Goal: Find contact information: Find contact information

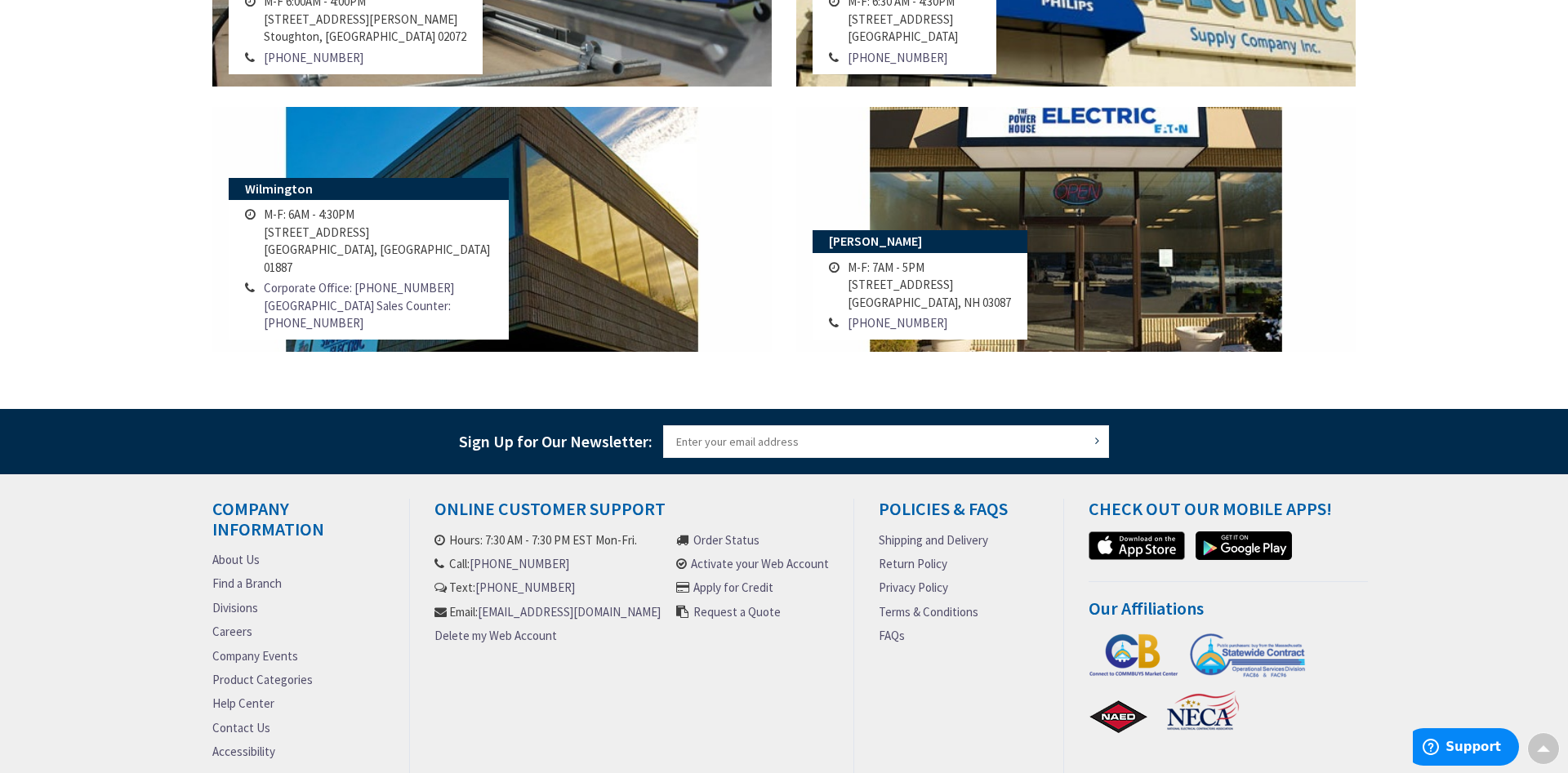
scroll to position [1583, 0]
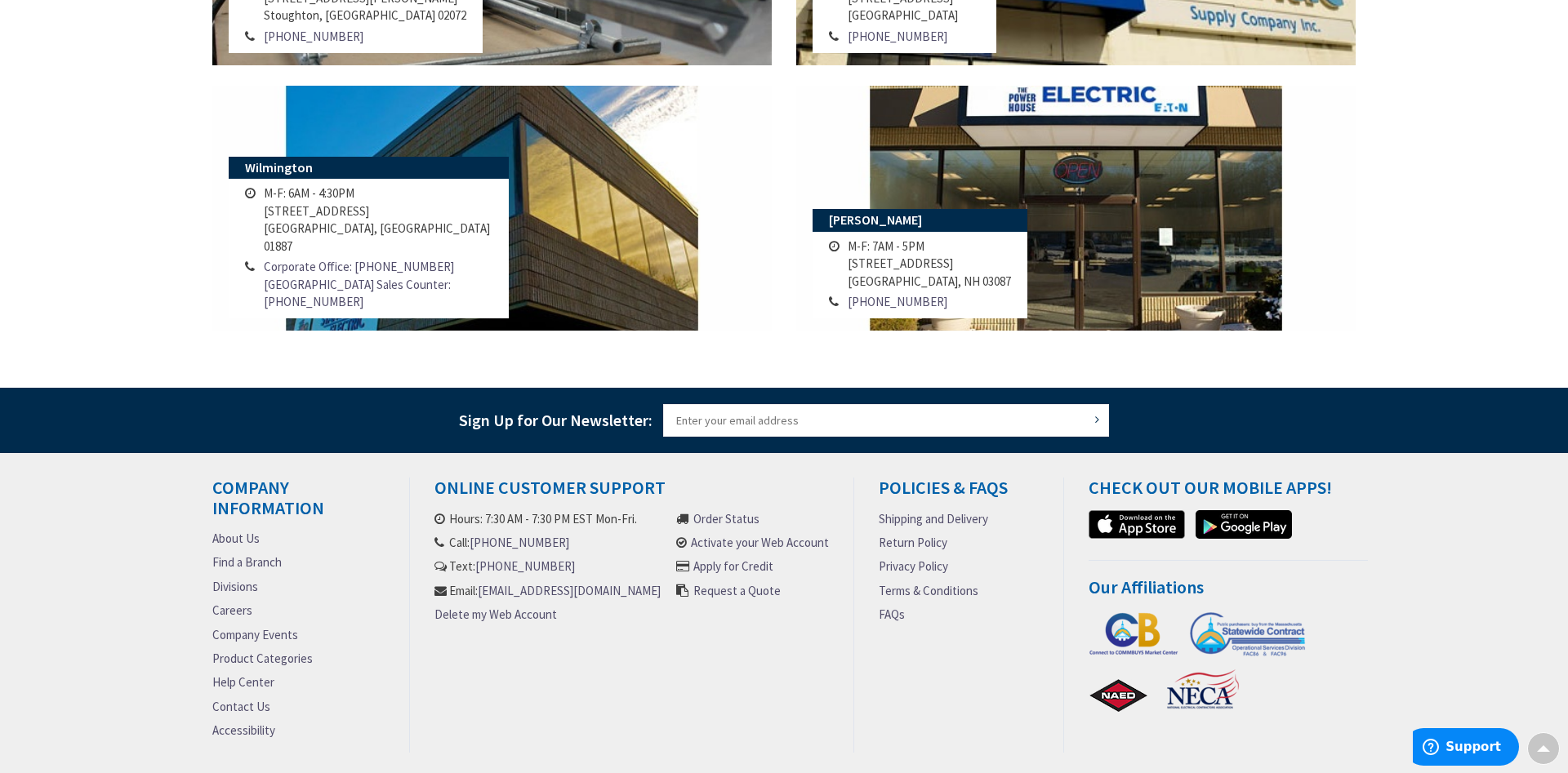
click at [232, 543] on link "About Us" at bounding box center [236, 538] width 47 height 17
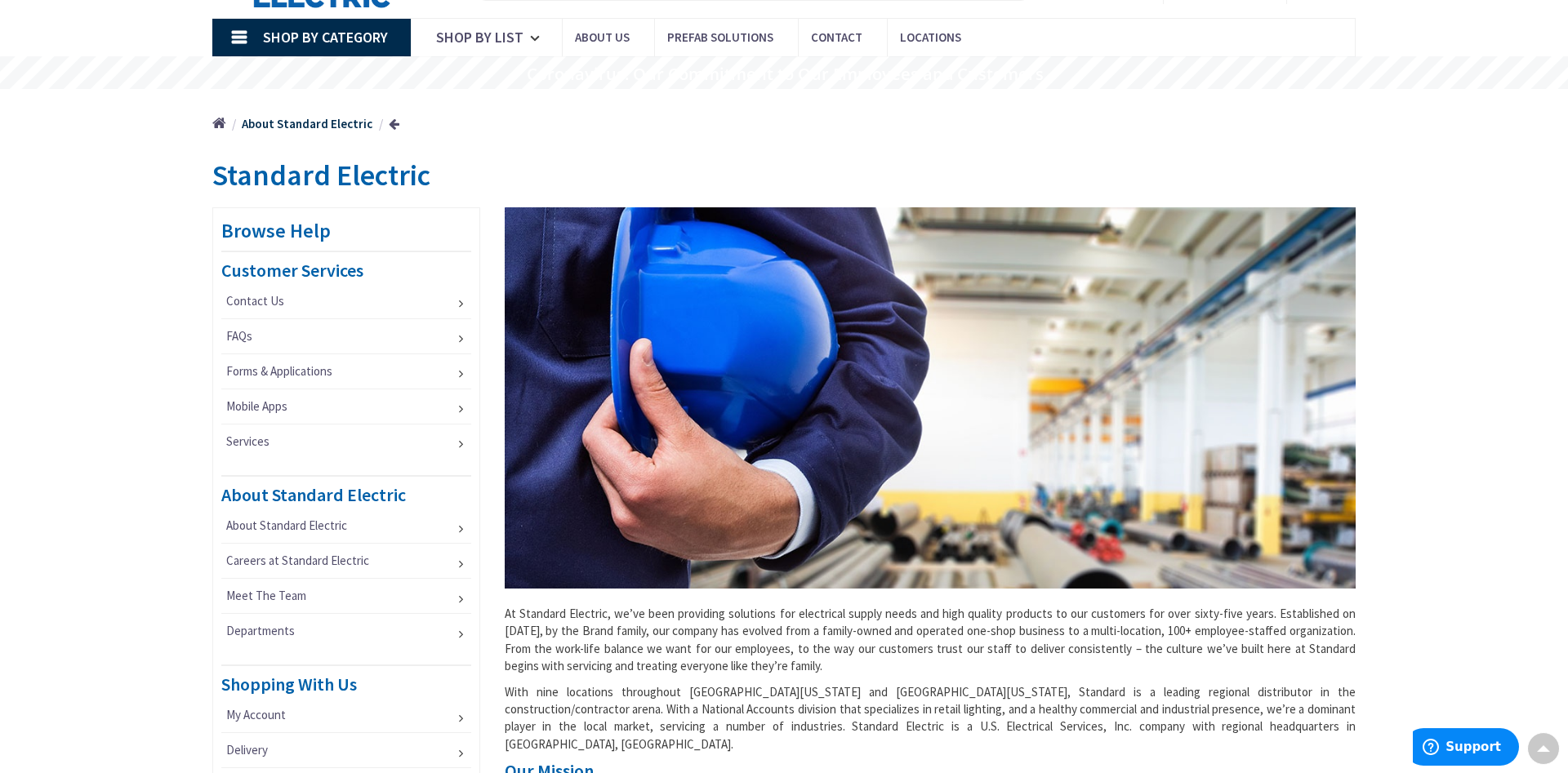
scroll to position [83, 0]
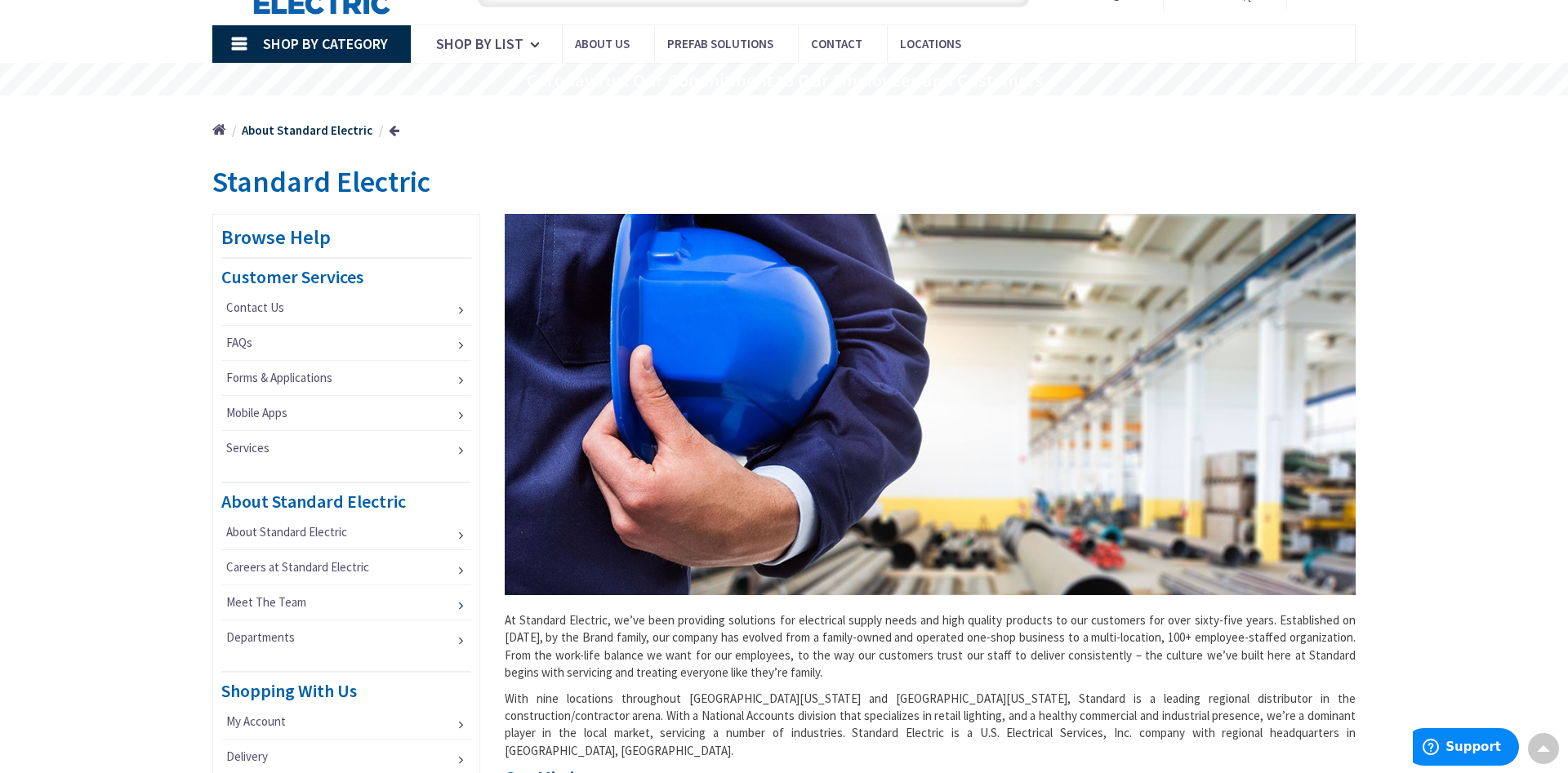
click at [335, 607] on link "Meet The Team" at bounding box center [346, 603] width 250 height 35
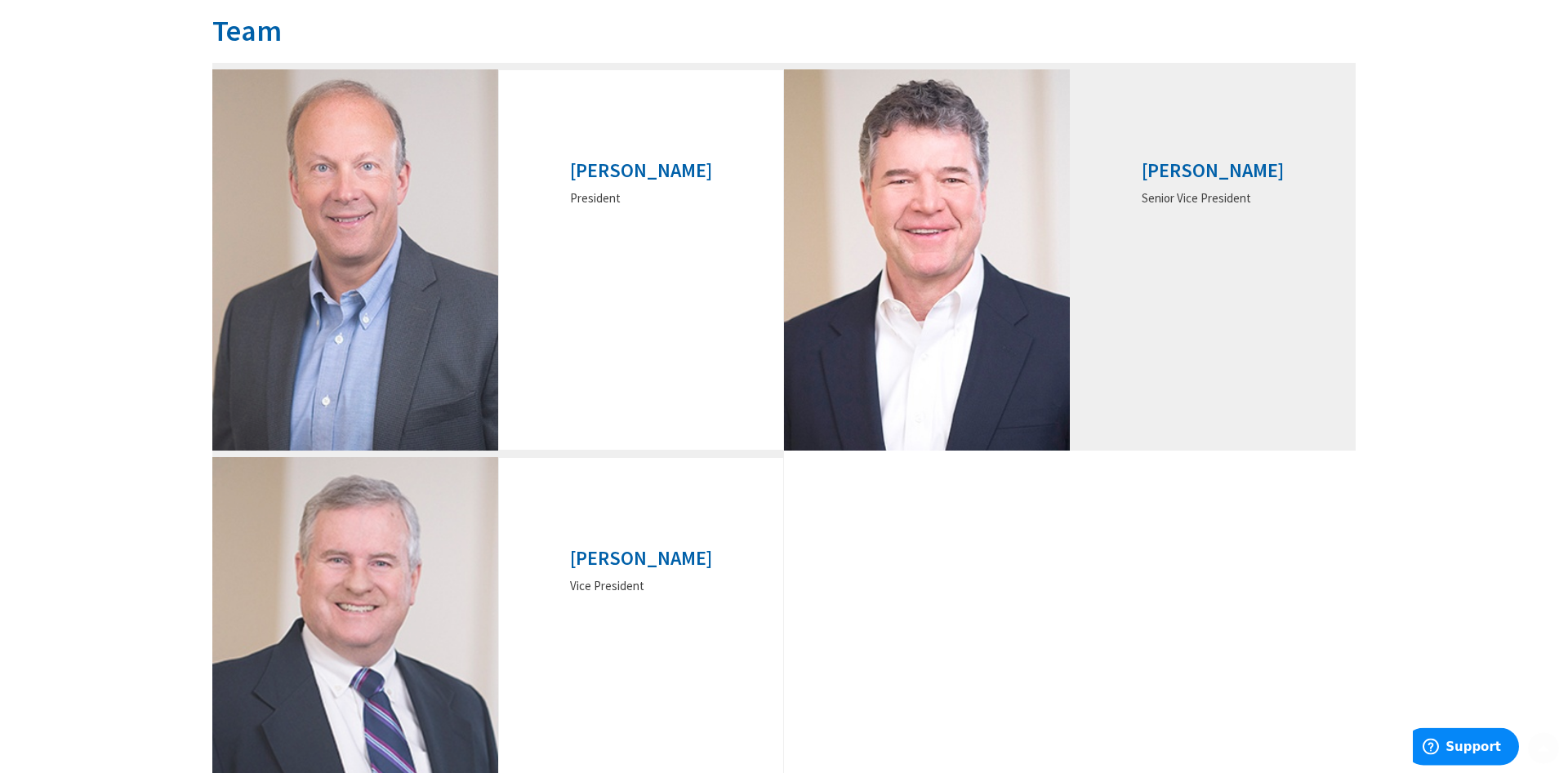
scroll to position [250, 0]
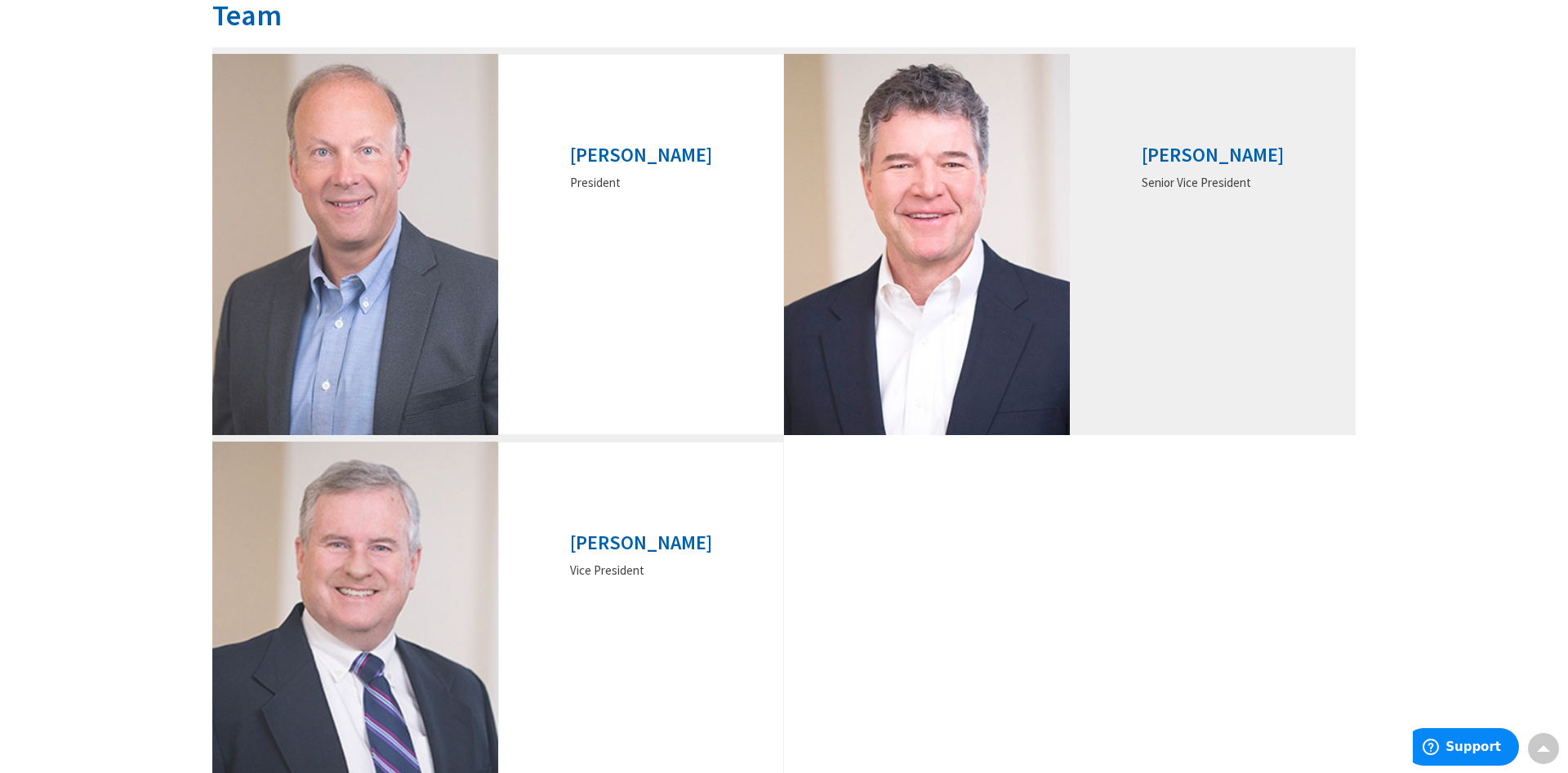
click at [974, 337] on img at bounding box center [927, 244] width 286 height 381
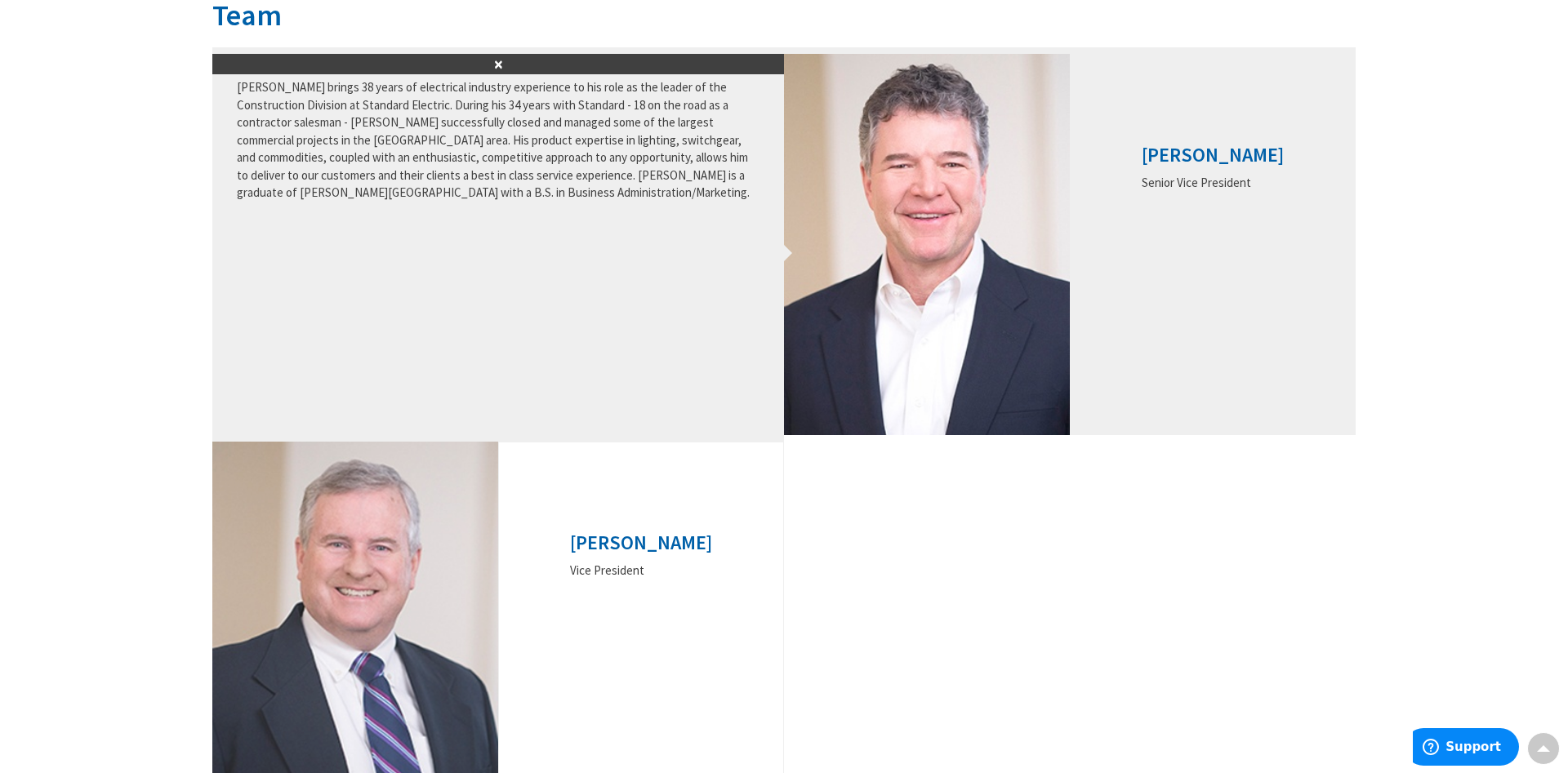
click at [1198, 157] on h3 "[PERSON_NAME]" at bounding box center [1213, 155] width 142 height 21
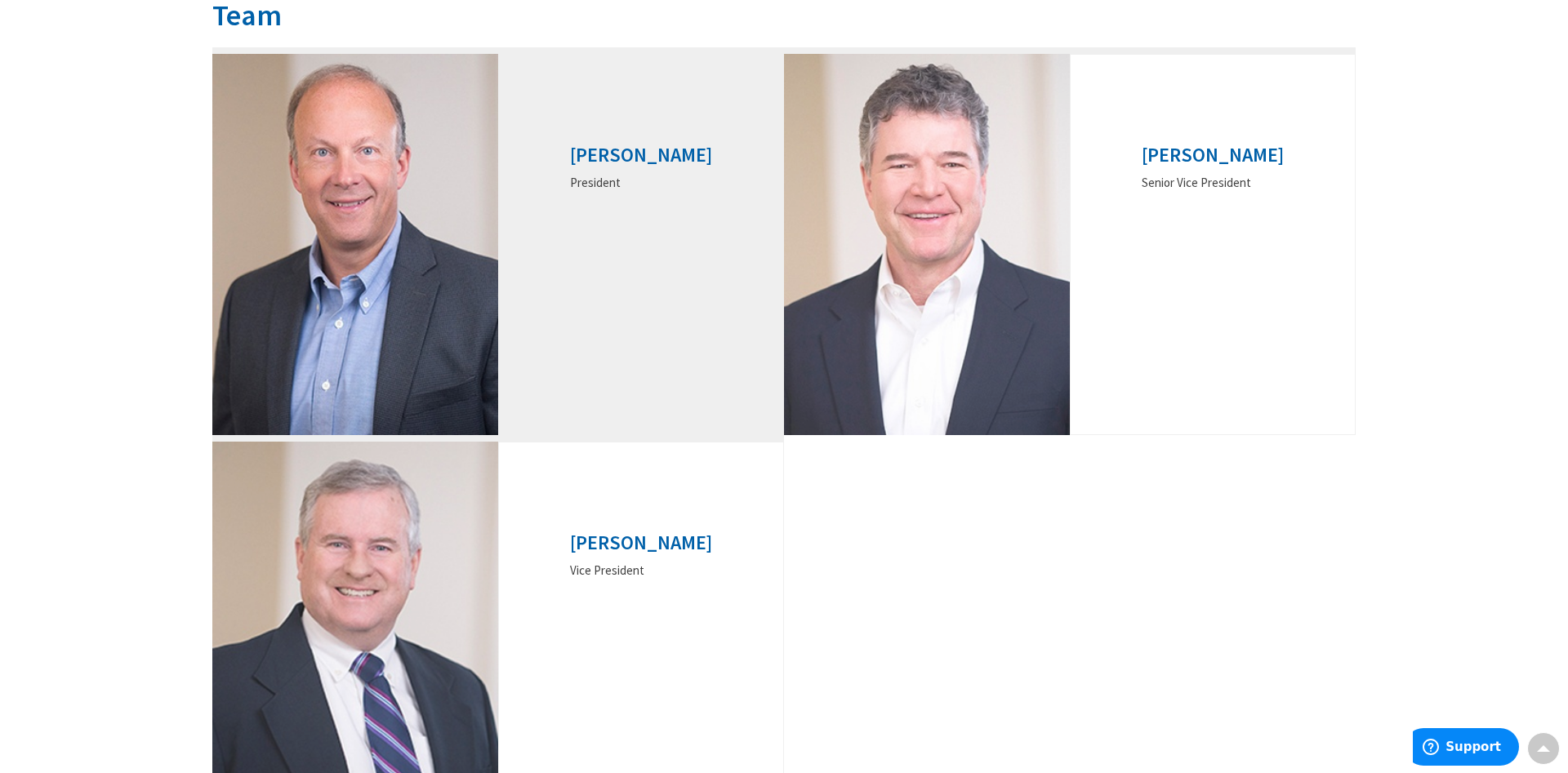
click at [438, 199] on img at bounding box center [355, 244] width 286 height 381
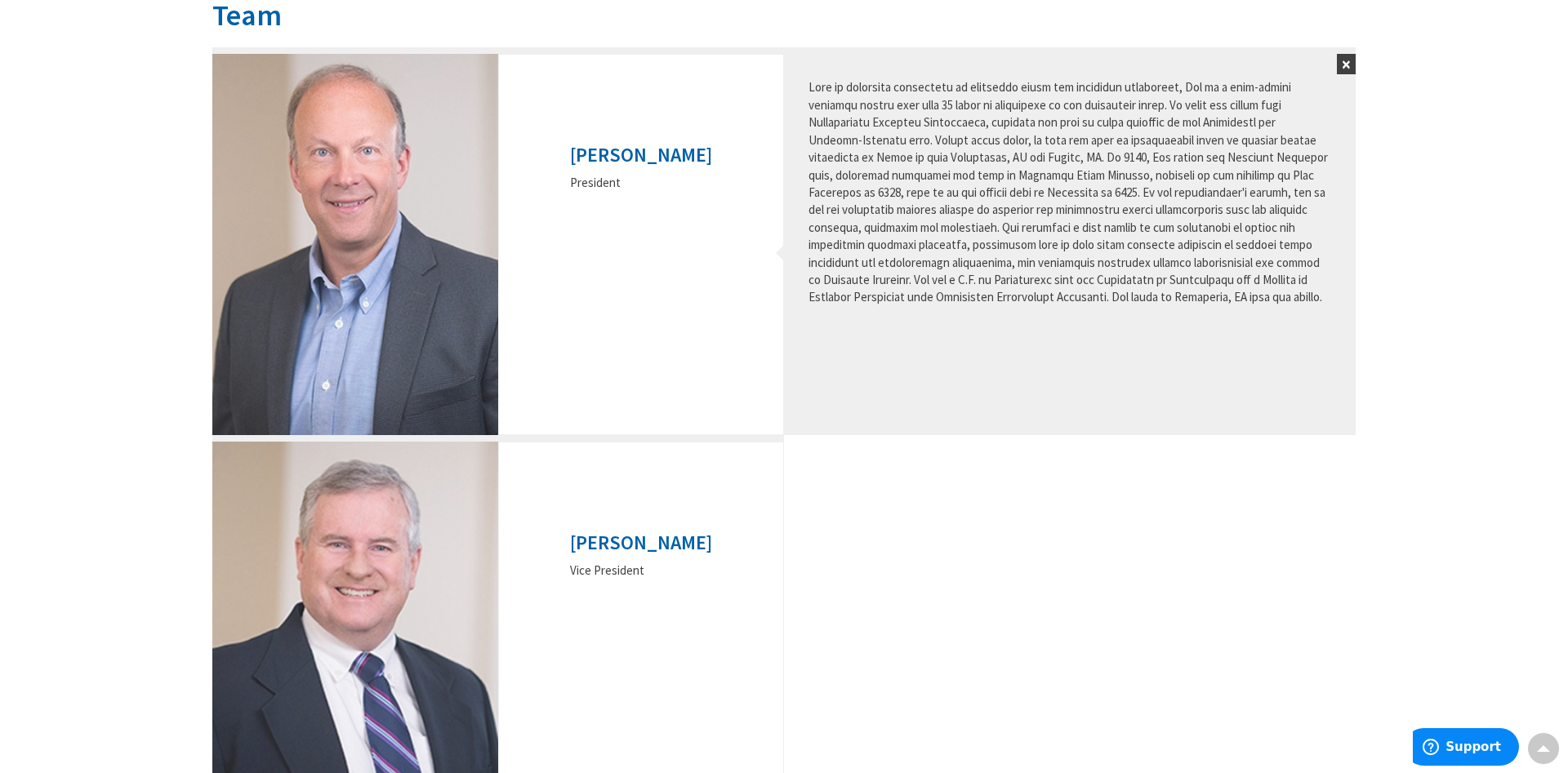
click at [1347, 60] on button "×" at bounding box center [1346, 64] width 18 height 20
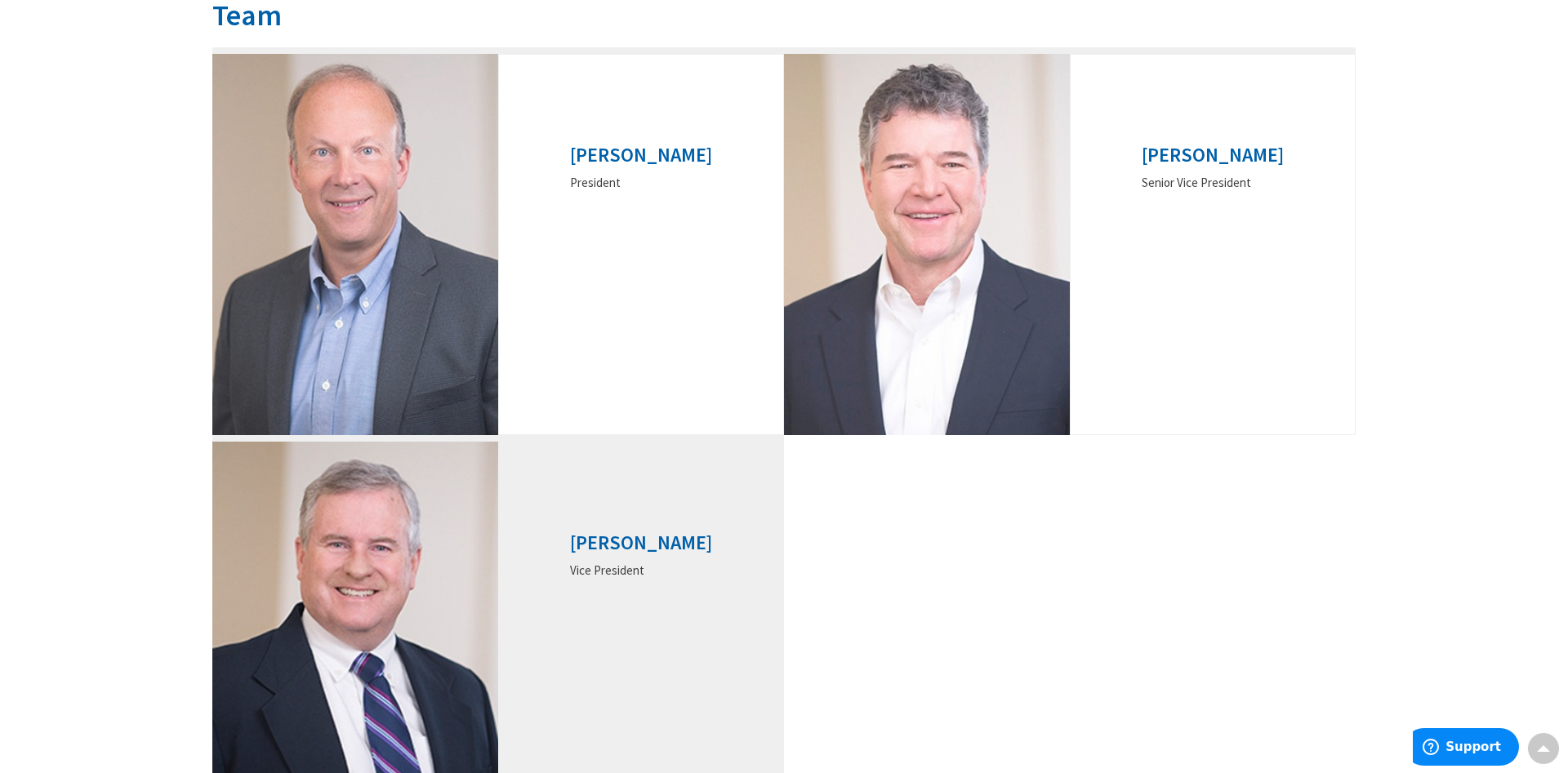
click at [396, 595] on img at bounding box center [355, 632] width 286 height 381
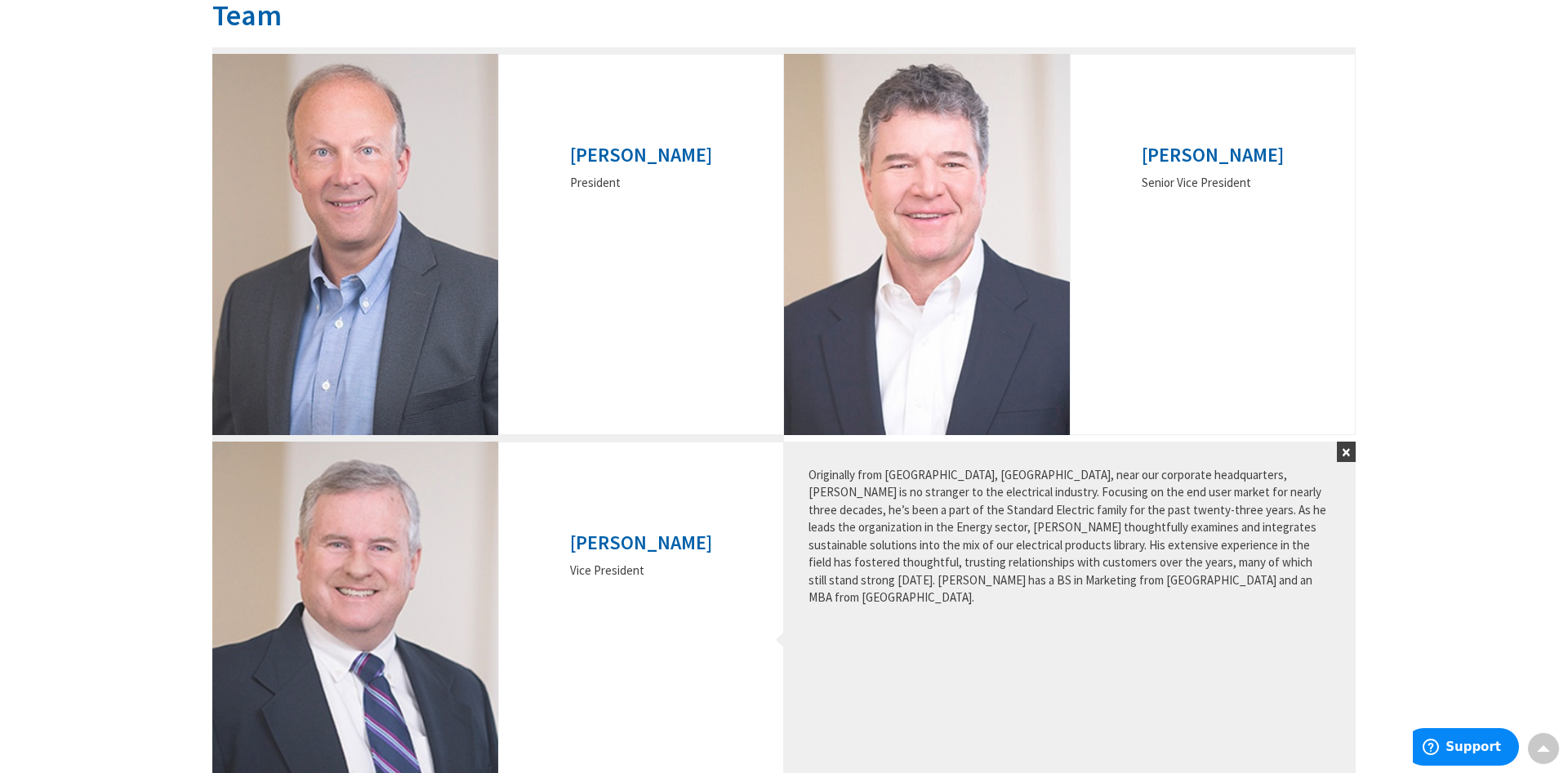
click at [1342, 458] on button "×" at bounding box center [1346, 452] width 18 height 20
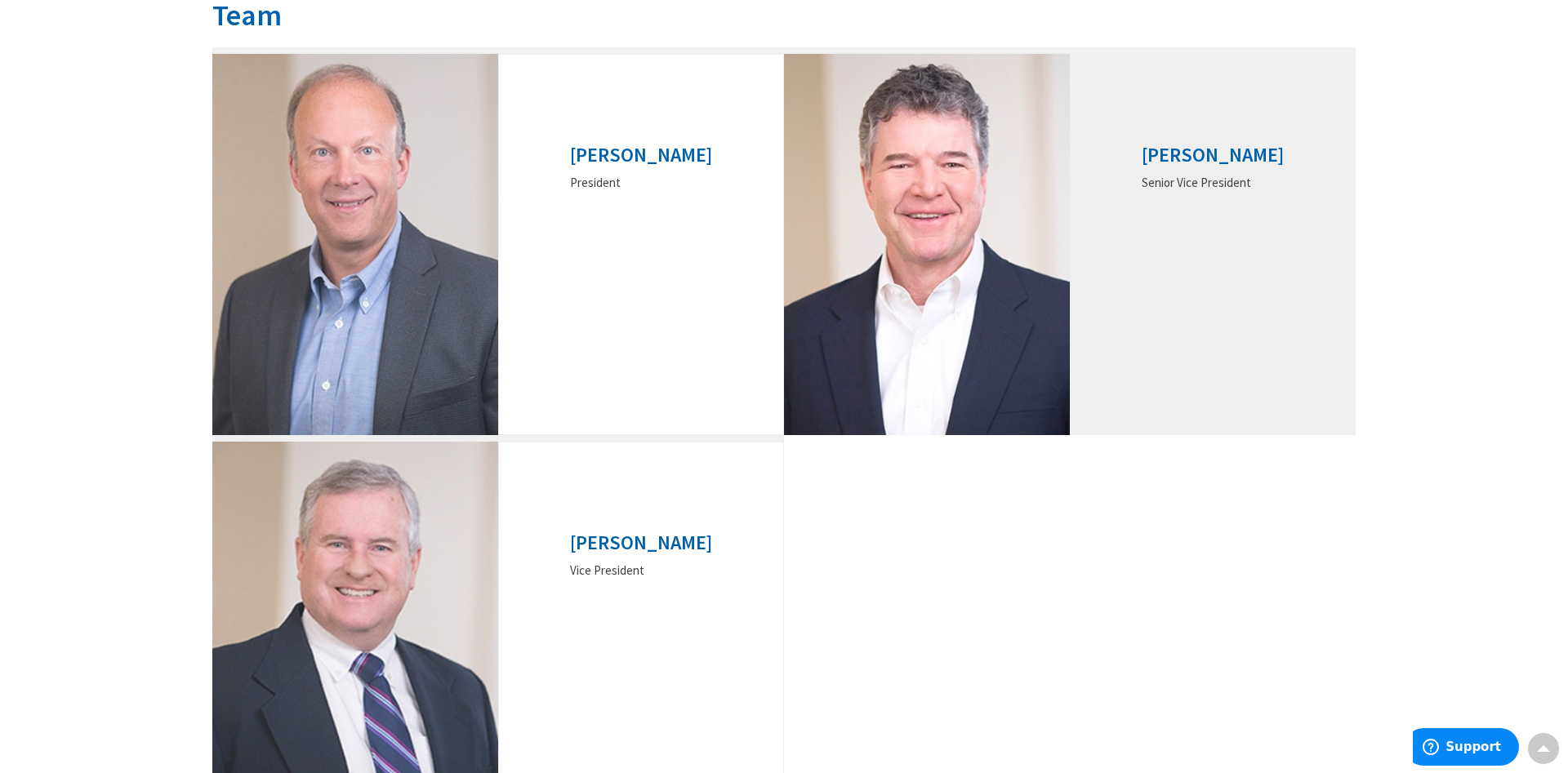
click at [979, 315] on img at bounding box center [927, 244] width 286 height 381
